Goal: Navigation & Orientation: Find specific page/section

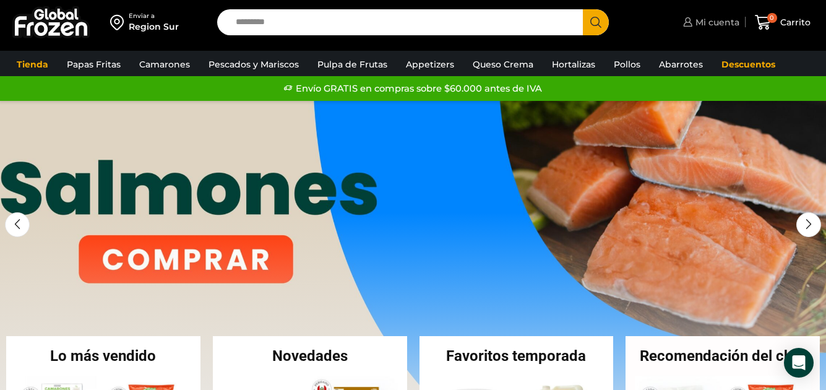
click at [717, 20] on span "Mi cuenta" at bounding box center [716, 22] width 47 height 12
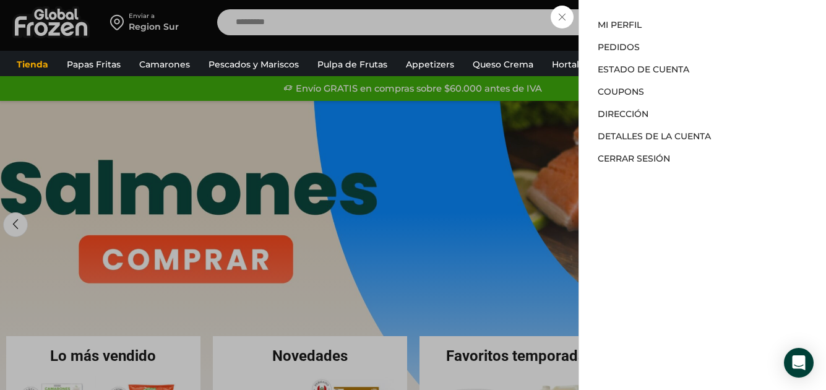
click at [680, 35] on div "Mi cuenta Mi cuenta Mi perfil Pedidos Descargas Estado de Cuenta Coupons Direcc…" at bounding box center [709, 22] width 59 height 25
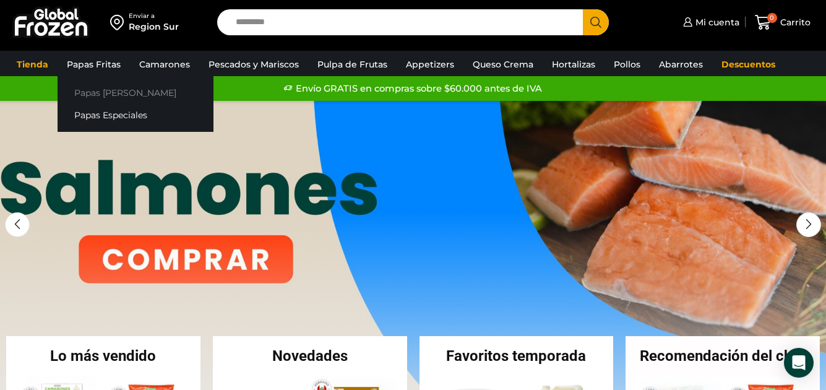
click at [85, 93] on link "Papas [PERSON_NAME]" at bounding box center [136, 92] width 156 height 23
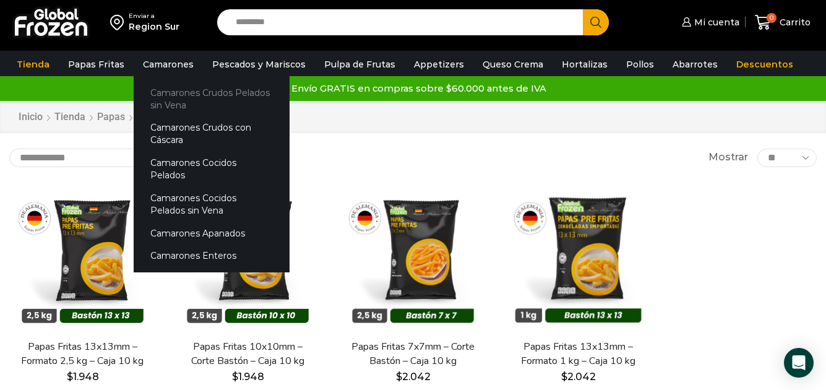
click at [155, 90] on link "Camarones Crudos Pelados sin Vena" at bounding box center [212, 98] width 156 height 35
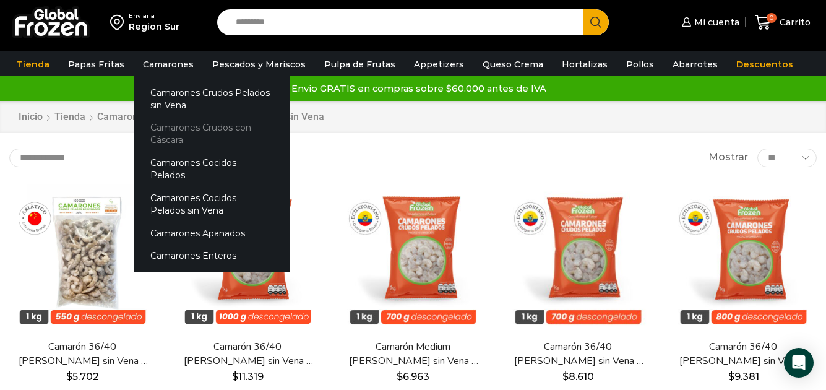
click at [165, 127] on link "Camarones Crudos con Cáscara" at bounding box center [212, 133] width 156 height 35
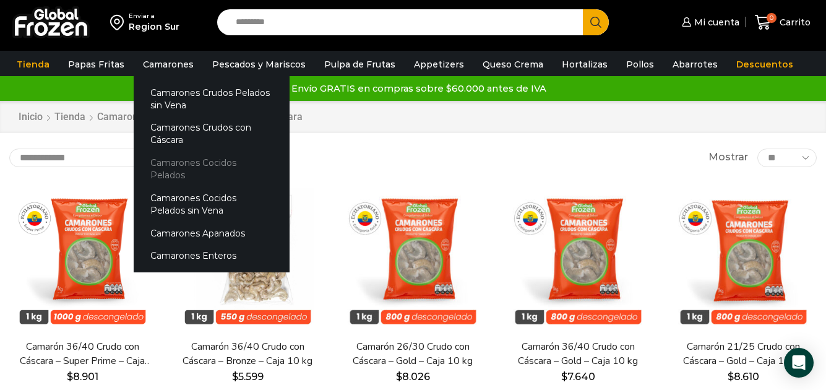
click at [164, 160] on link "Camarones Cocidos Pelados" at bounding box center [212, 169] width 156 height 35
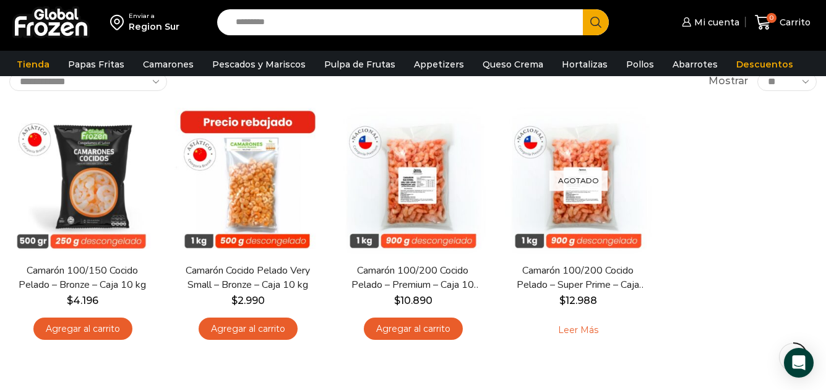
scroll to position [62, 0]
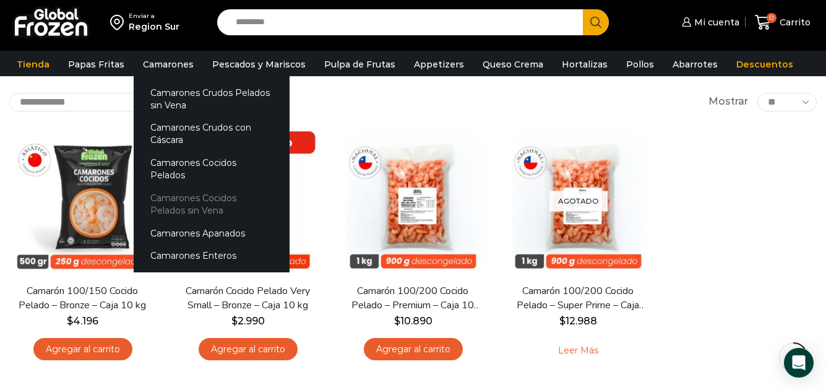
click at [172, 186] on link "Camarones Cocidos Pelados sin Vena" at bounding box center [212, 203] width 156 height 35
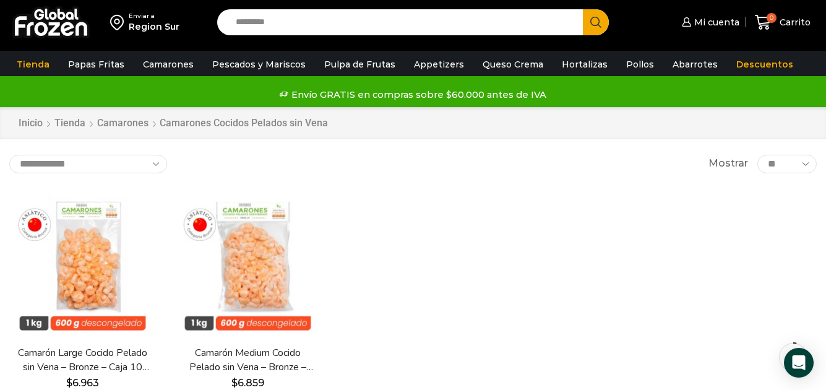
scroll to position [62, 0]
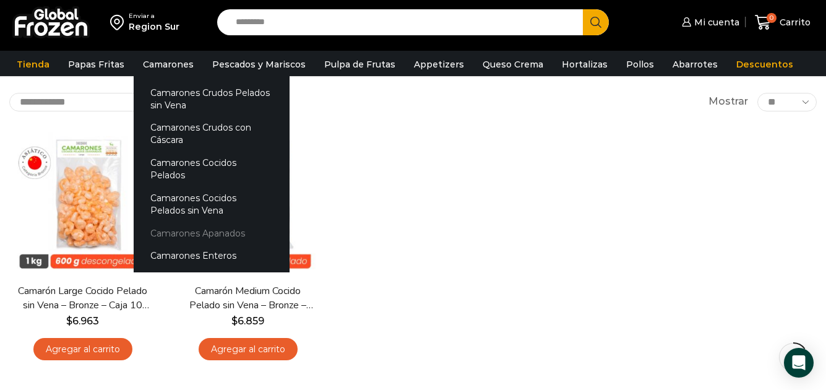
click at [171, 222] on link "Camarones Apanados" at bounding box center [212, 233] width 156 height 23
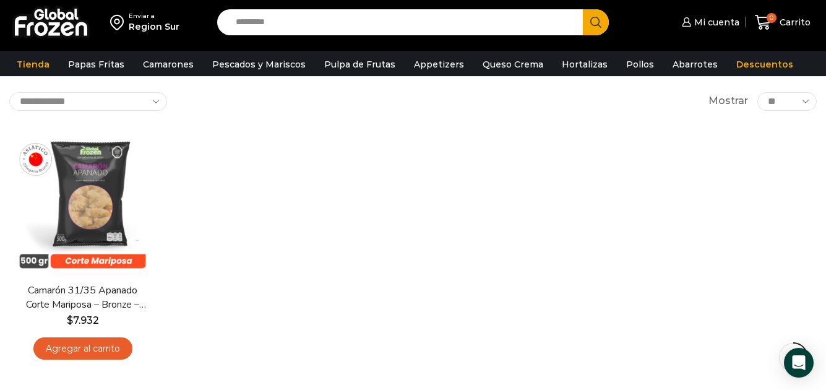
scroll to position [62, 0]
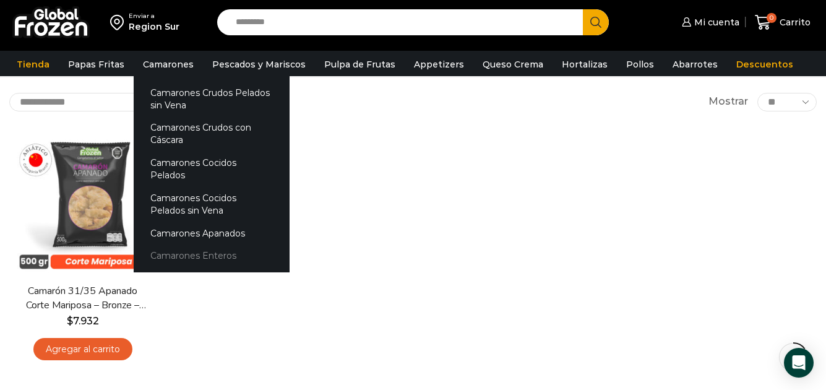
click at [169, 245] on link "Camarones Enteros" at bounding box center [212, 256] width 156 height 23
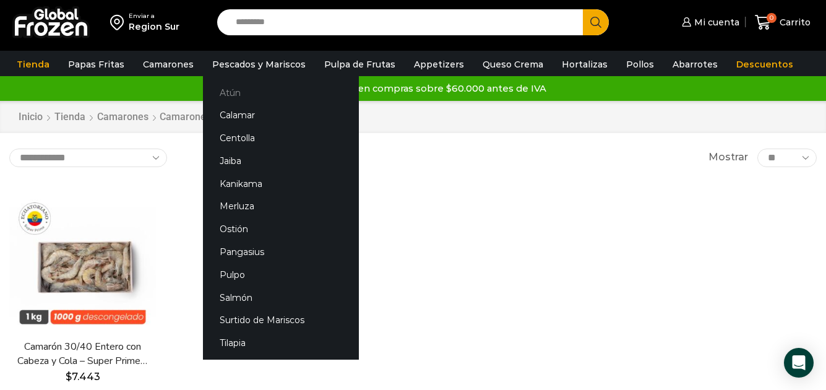
click at [228, 92] on link "Atún" at bounding box center [281, 92] width 156 height 23
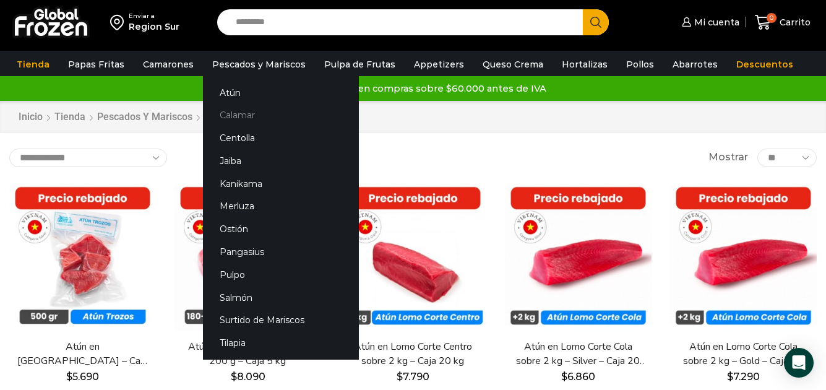
click at [230, 117] on link "Calamar" at bounding box center [281, 115] width 156 height 23
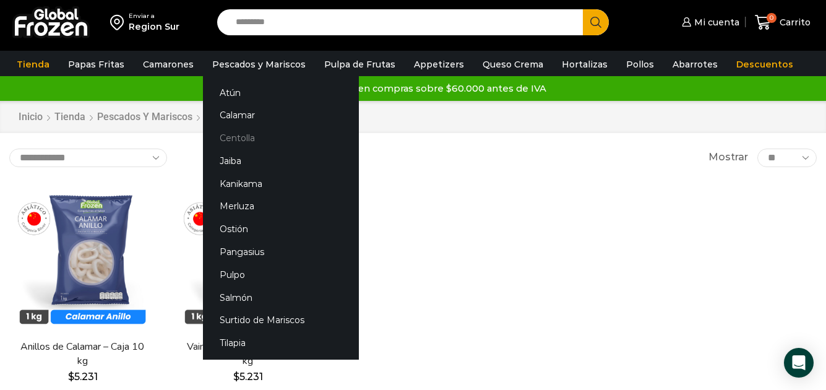
click at [228, 137] on link "Centolla" at bounding box center [281, 138] width 156 height 23
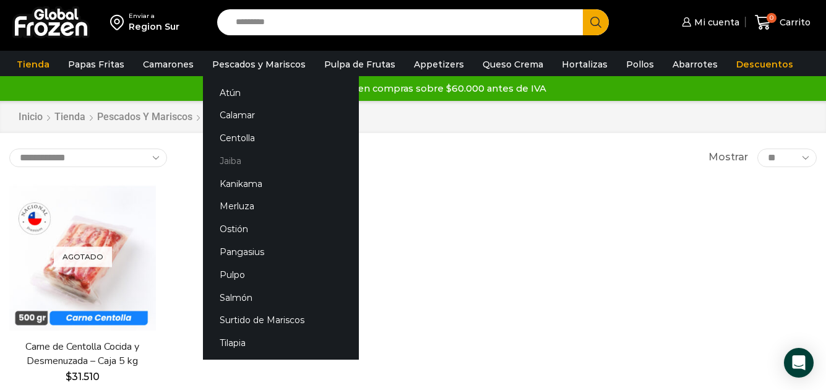
click at [223, 163] on link "Jaiba" at bounding box center [281, 160] width 156 height 23
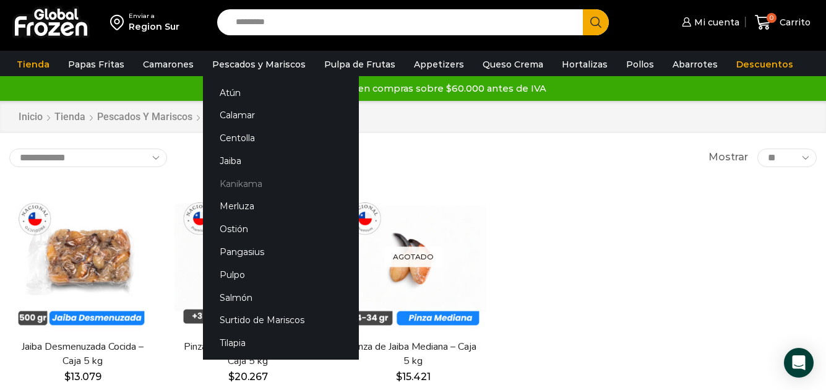
click at [236, 184] on link "Kanikama" at bounding box center [281, 183] width 156 height 23
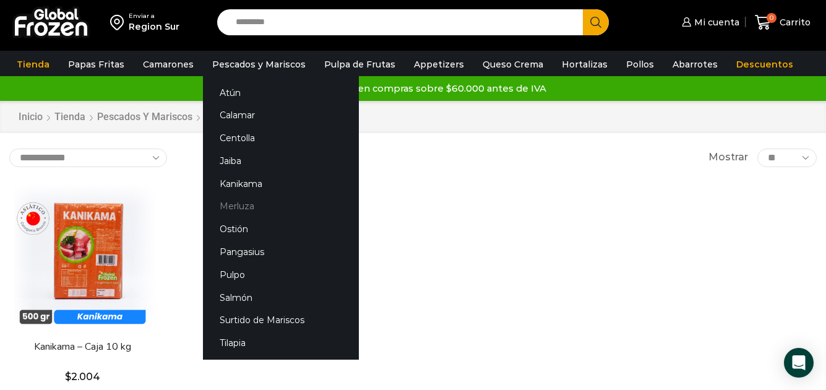
click at [236, 206] on link "Merluza" at bounding box center [281, 206] width 156 height 23
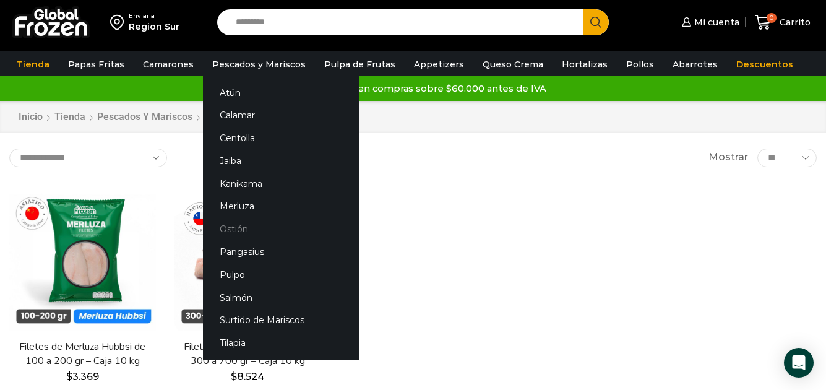
click at [229, 228] on link "Ostión" at bounding box center [281, 229] width 156 height 23
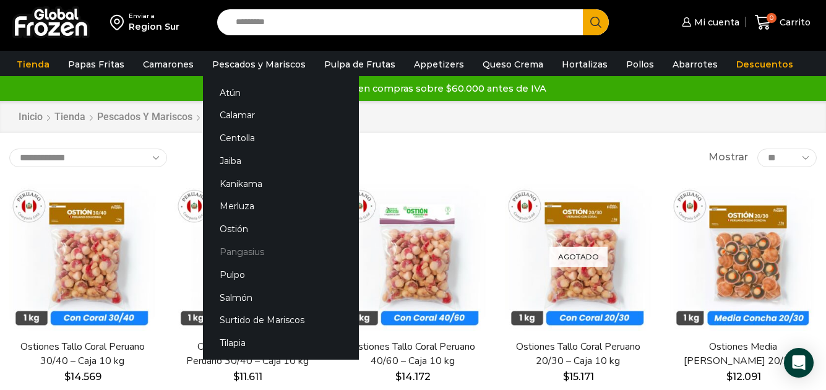
click at [238, 253] on link "Pangasius" at bounding box center [281, 252] width 156 height 23
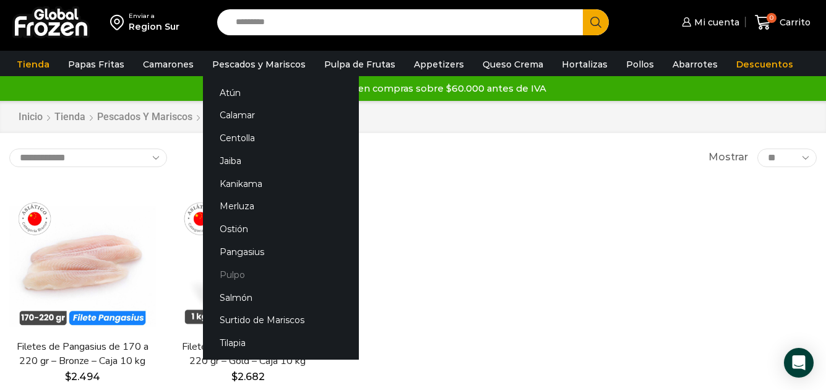
click at [228, 274] on link "Pulpo" at bounding box center [281, 274] width 156 height 23
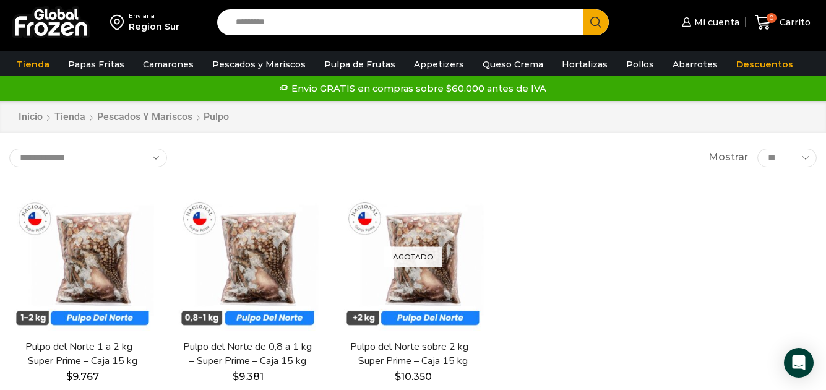
click at [762, 215] on div "En stock Vista Rápida Pulpo del Norte 1 a 2 kg – Super Prime – Caja 15 kg $ 9.7…" at bounding box center [413, 306] width 826 height 262
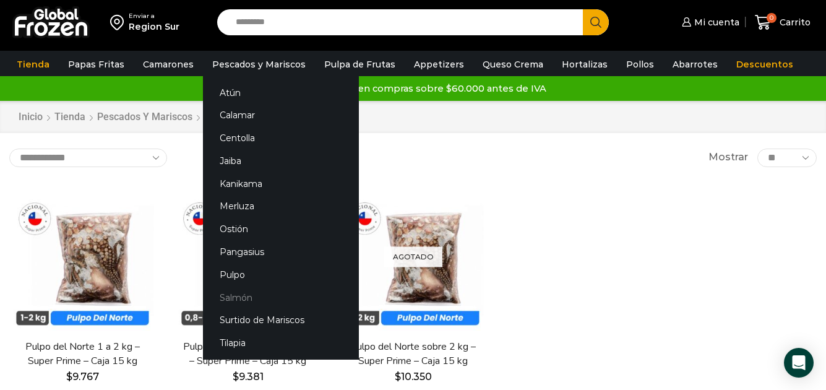
click at [233, 299] on link "Salmón" at bounding box center [281, 297] width 156 height 23
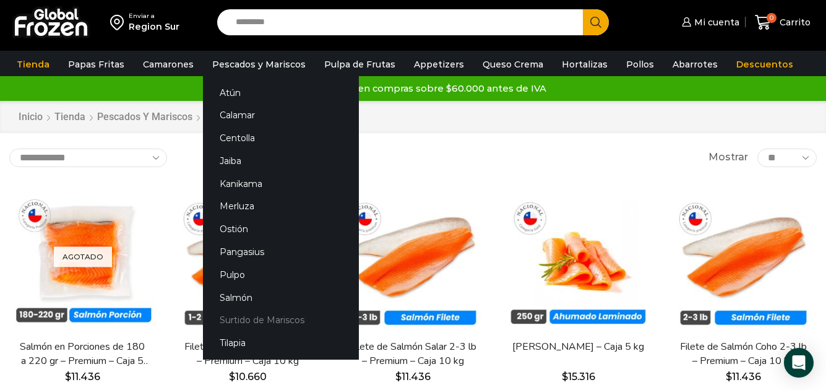
click at [236, 321] on link "Surtido de Mariscos" at bounding box center [281, 320] width 156 height 23
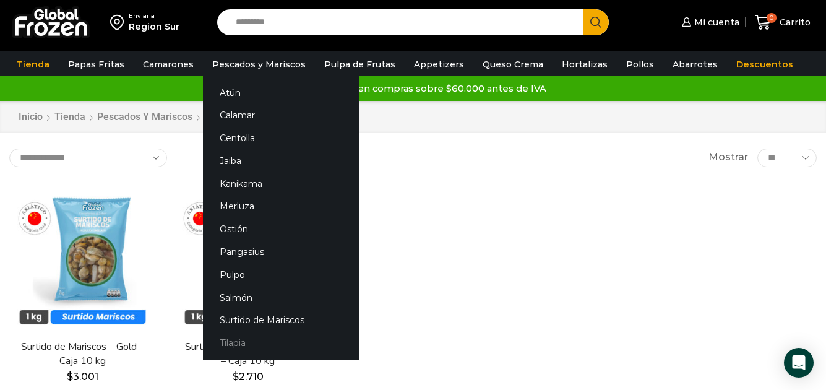
click at [228, 344] on link "Tilapia" at bounding box center [281, 343] width 156 height 23
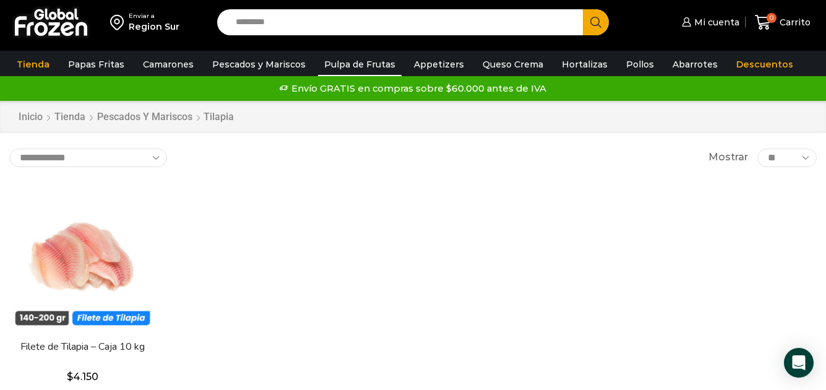
click at [344, 65] on link "Pulpa de Frutas" at bounding box center [360, 65] width 84 height 24
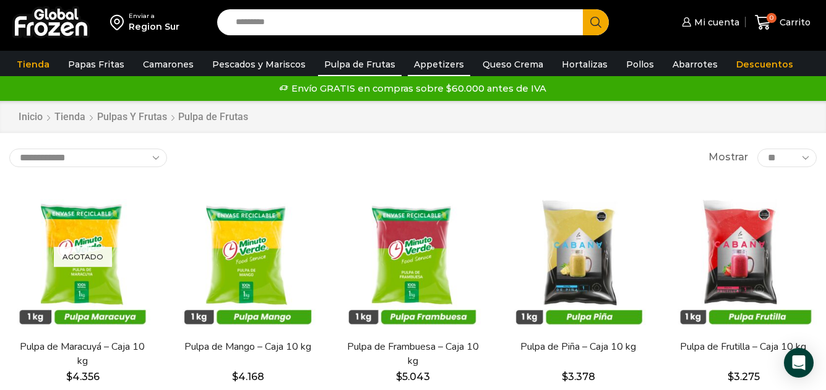
click at [425, 65] on link "Appetizers" at bounding box center [439, 65] width 63 height 24
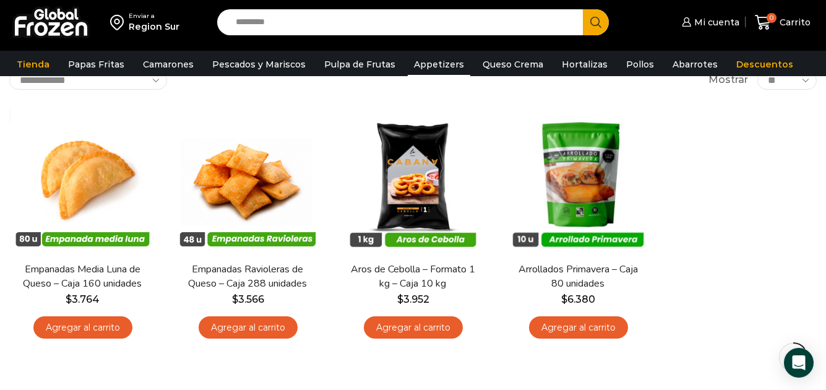
scroll to position [62, 0]
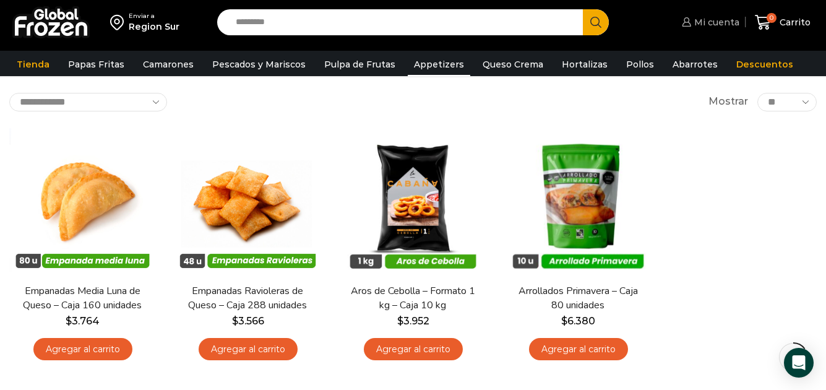
click at [709, 22] on span "Mi cuenta" at bounding box center [715, 22] width 48 height 12
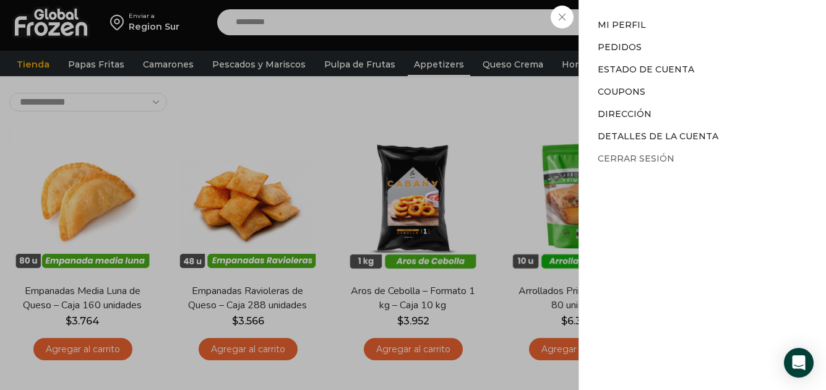
click at [609, 160] on link "Cerrar sesión" at bounding box center [636, 158] width 77 height 11
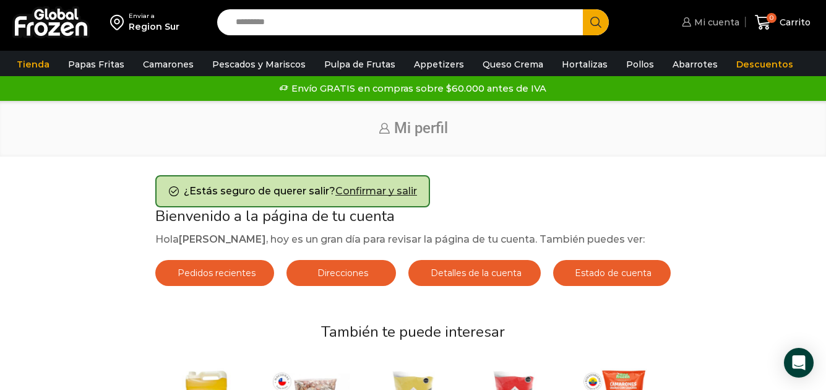
click at [714, 25] on span "Mi cuenta" at bounding box center [715, 22] width 48 height 12
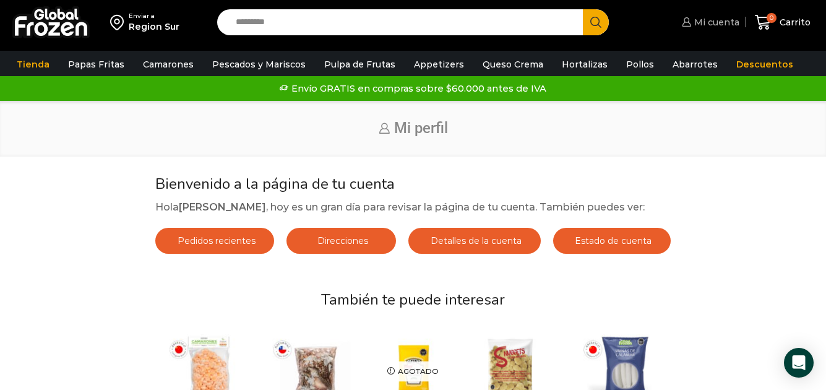
click at [706, 21] on span "Mi cuenta" at bounding box center [715, 22] width 48 height 12
